Goal: Transaction & Acquisition: Subscribe to service/newsletter

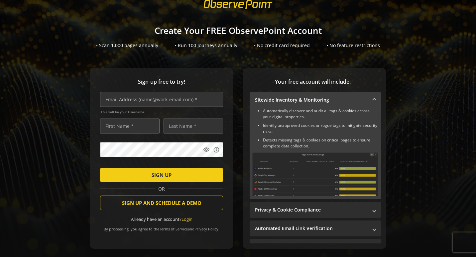
scroll to position [53, 0]
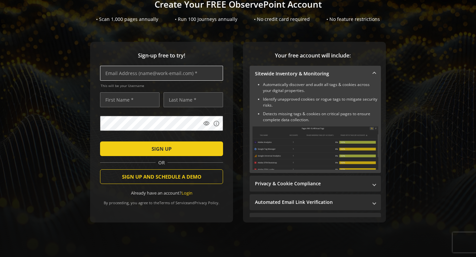
click at [127, 66] on input "text" at bounding box center [161, 73] width 123 height 15
type input "[EMAIL_ADDRESS][DOMAIN_NAME]"
type input "[PERSON_NAME]"
click at [205, 121] on mat-icon "visibility" at bounding box center [206, 123] width 7 height 7
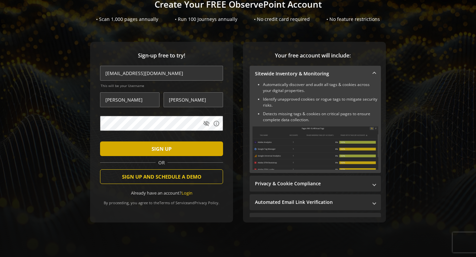
click at [175, 143] on span "submit" at bounding box center [161, 149] width 123 height 16
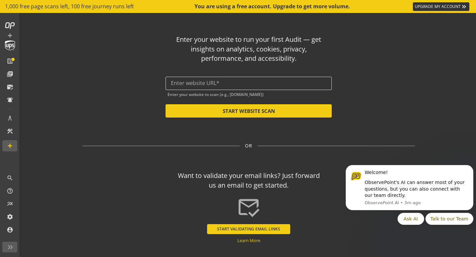
click at [190, 81] on input "text" at bounding box center [248, 83] width 155 height 6
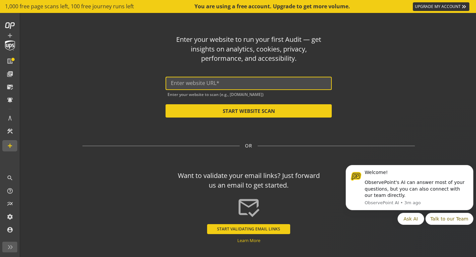
paste input "[URL][DOMAIN_NAME]"
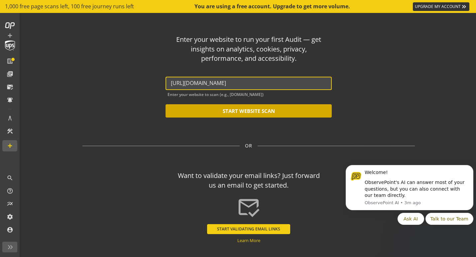
type input "[URL][DOMAIN_NAME]"
click at [247, 111] on button "START WEBSITE SCAN" at bounding box center [248, 110] width 166 height 13
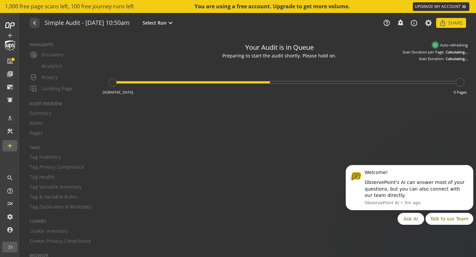
type textarea "Notes can include: -a description of what this audit is validating -changes in …"
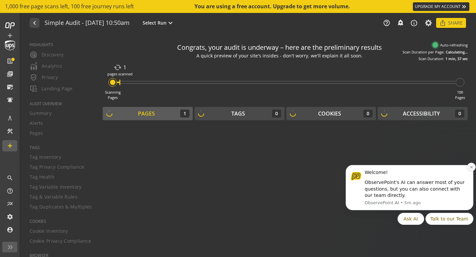
click at [470, 166] on icon "Dismiss notification" at bounding box center [471, 167] width 2 height 2
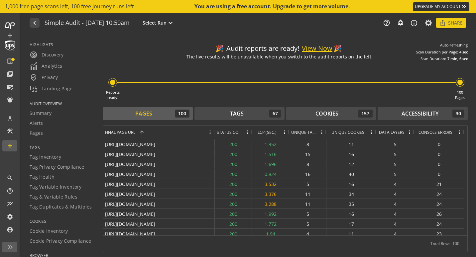
click at [315, 47] on button "View Now" at bounding box center [317, 49] width 31 height 10
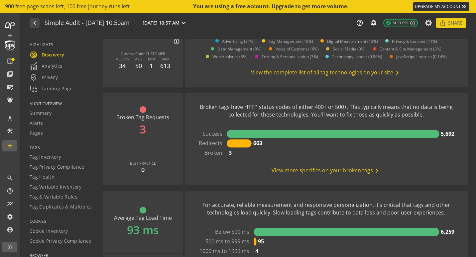
scroll to position [498, 0]
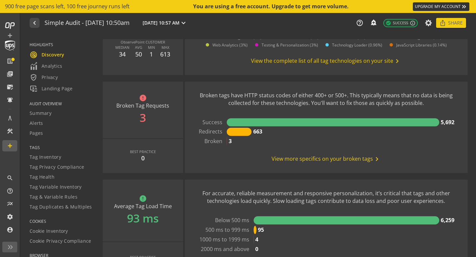
click at [359, 160] on span "View more specifics on your broken tags chevron_right" at bounding box center [325, 159] width 109 height 8
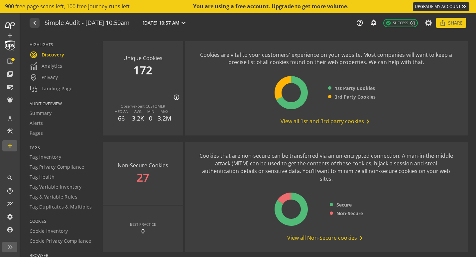
scroll to position [875, 0]
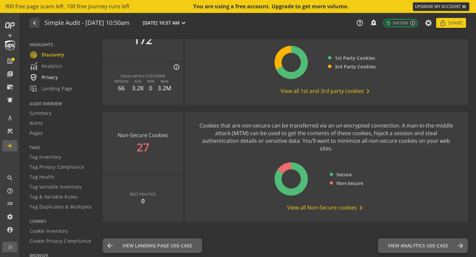
click at [49, 76] on span "verified_user Privacy" at bounding box center [44, 77] width 28 height 8
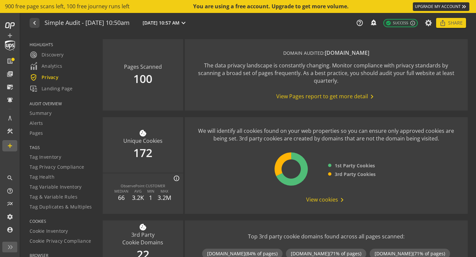
click at [315, 96] on span "View Pages report to get more detail chevron_right" at bounding box center [326, 97] width 100 height 8
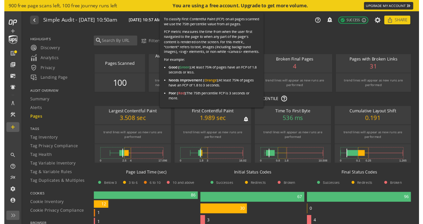
scroll to position [100, 0]
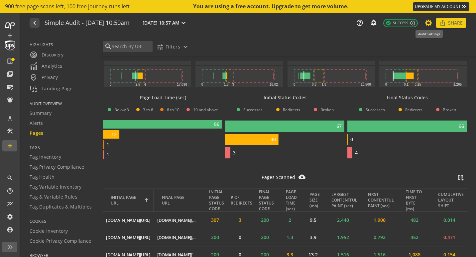
click at [427, 22] on icon at bounding box center [428, 23] width 8 height 5
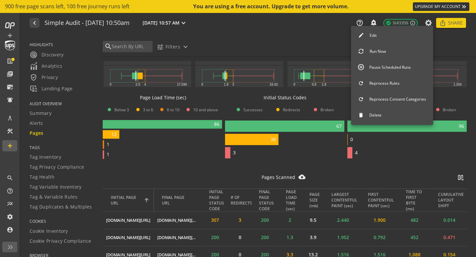
click at [454, 23] on div at bounding box center [238, 128] width 476 height 257
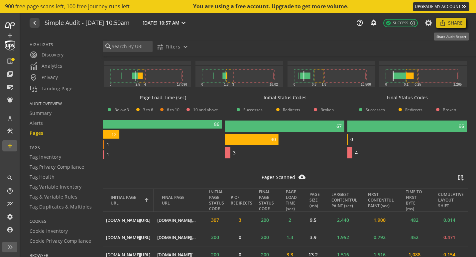
click at [452, 23] on span "Share" at bounding box center [455, 23] width 15 height 12
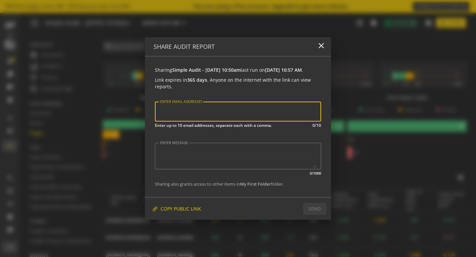
click at [216, 115] on input "ENTER EMAIL ADDRESSES" at bounding box center [237, 111] width 157 height 9
type input "[EMAIL_ADDRESS][DOMAIN_NAME]"
click at [223, 160] on textarea "ENTER MESSAGE" at bounding box center [237, 155] width 155 height 23
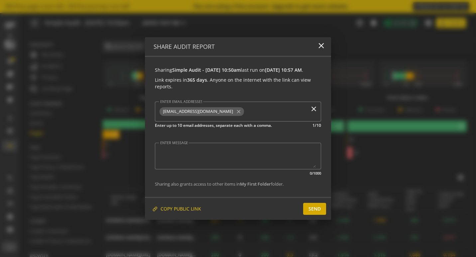
click at [315, 213] on span "SEND" at bounding box center [314, 209] width 12 height 12
